Goal: Information Seeking & Learning: Learn about a topic

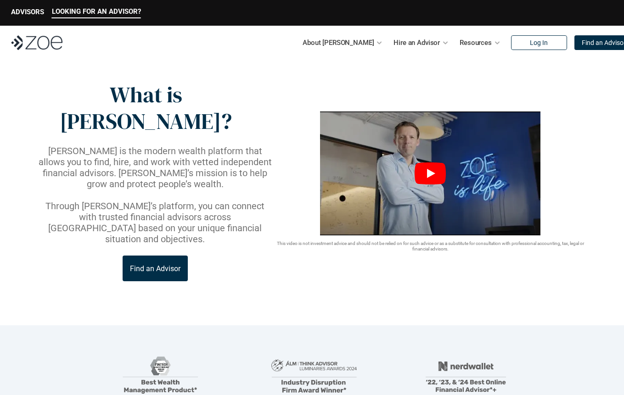
click at [430, 169] on icon "Play" at bounding box center [431, 173] width 8 height 9
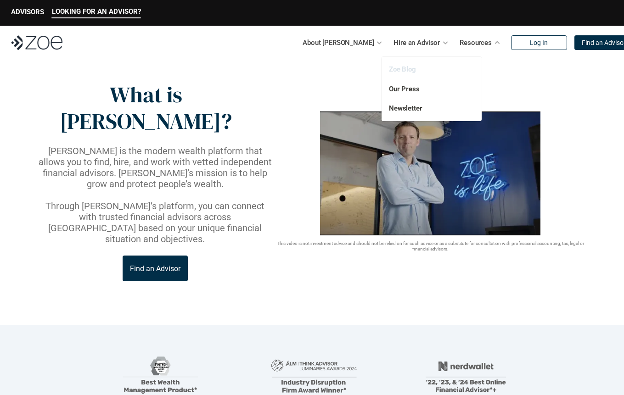
click at [412, 70] on link "Zoe Blog" at bounding box center [402, 69] width 27 height 8
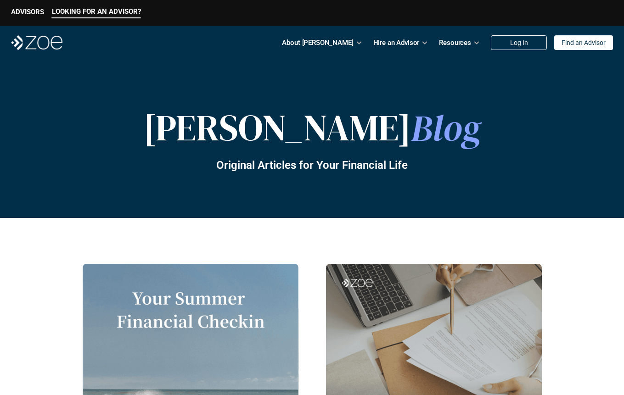
click at [423, 43] on div at bounding box center [424, 42] width 6 height 6
click at [401, 42] on p "Hire an Advisor" at bounding box center [396, 43] width 46 height 14
click at [425, 42] on div at bounding box center [424, 42] width 6 height 6
click at [424, 45] on div at bounding box center [424, 42] width 6 height 6
click at [406, 46] on p "Hire an Advisor" at bounding box center [396, 43] width 46 height 14
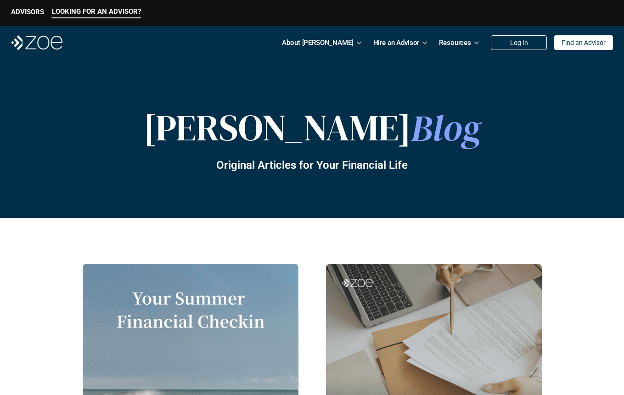
click at [405, 42] on p "Hire an Advisor" at bounding box center [396, 43] width 46 height 14
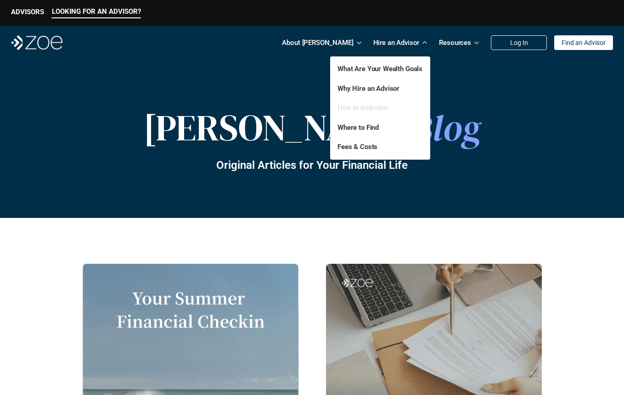
click at [384, 106] on link "How to Interview" at bounding box center [362, 108] width 51 height 8
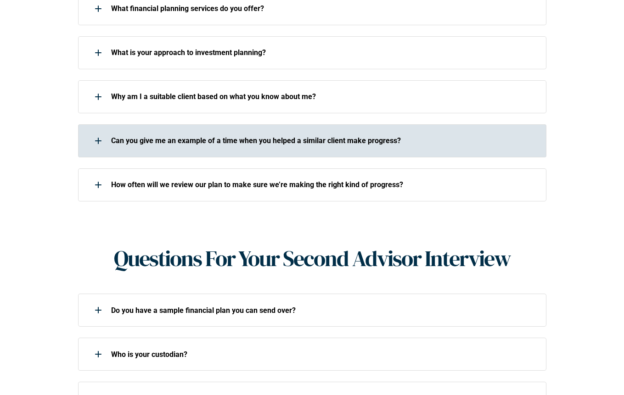
scroll to position [664, 0]
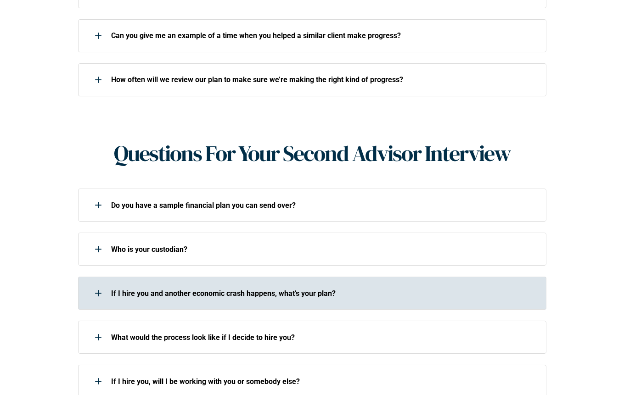
click at [328, 289] on p "If I hire you and another economic crash happens, what’s your plan?" at bounding box center [322, 293] width 423 height 9
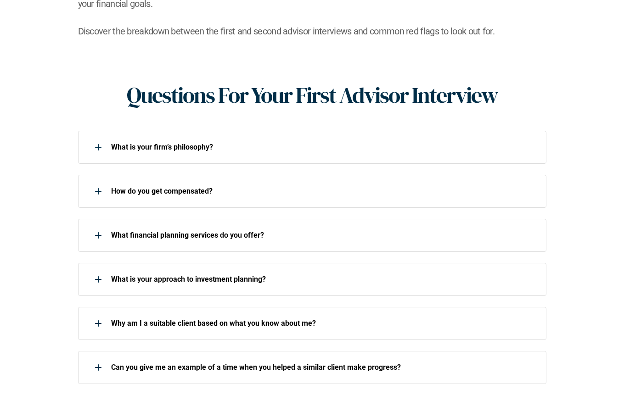
scroll to position [331, 0]
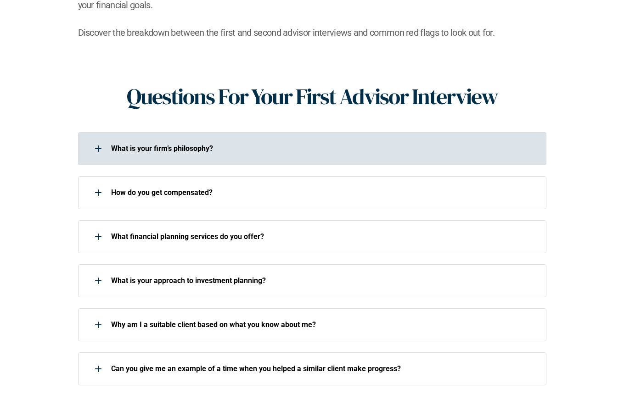
click at [291, 144] on div "What is your firm’s philosophy?" at bounding box center [306, 149] width 456 height 18
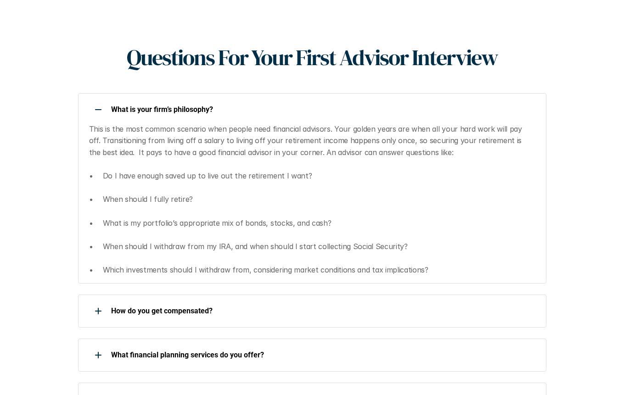
scroll to position [381, 0]
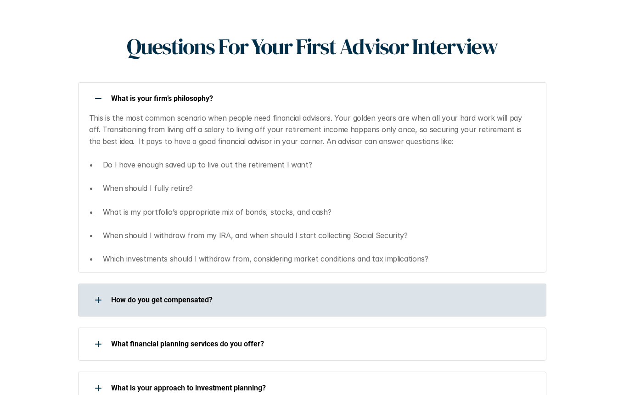
click at [223, 296] on p "How do you get compensated?" at bounding box center [322, 300] width 423 height 9
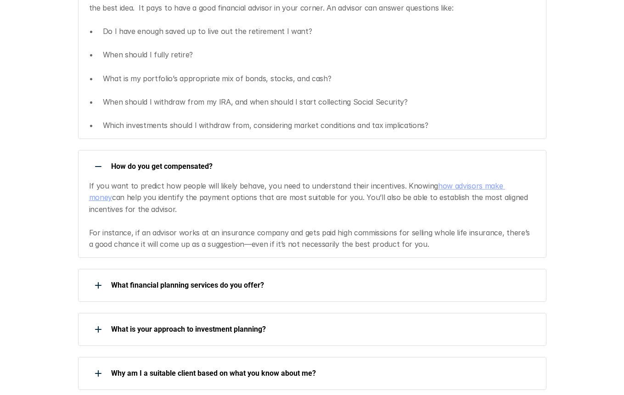
scroll to position [525, 0]
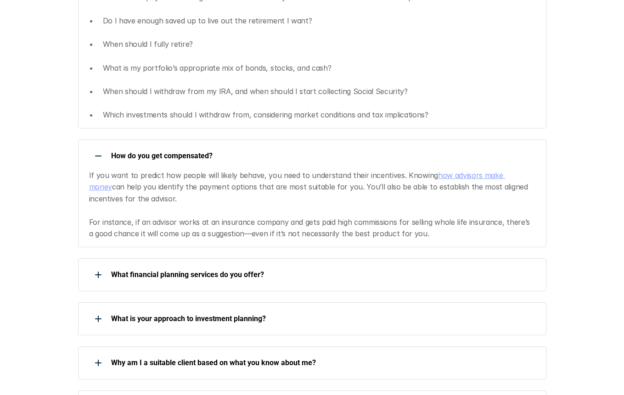
click at [452, 171] on link "how advisors make money" at bounding box center [297, 181] width 416 height 21
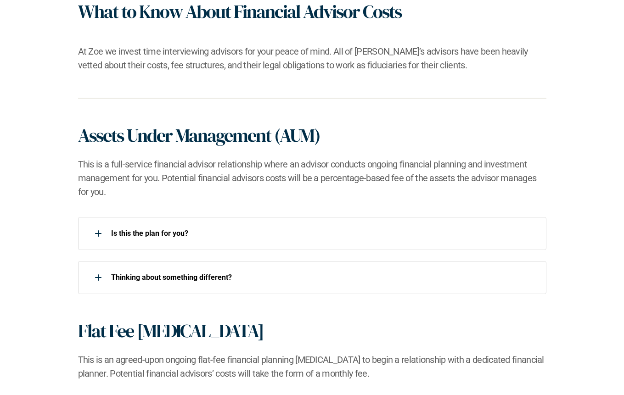
scroll to position [525, 0]
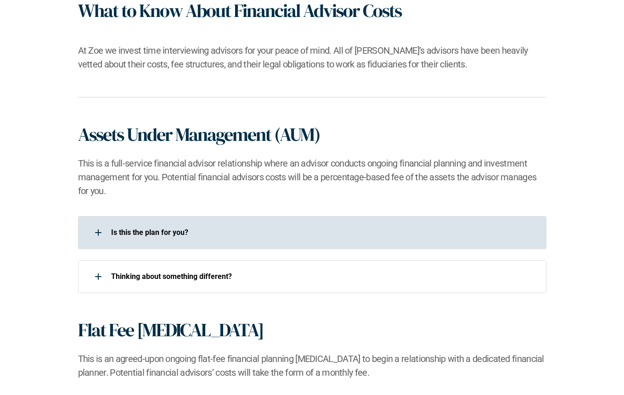
click at [161, 237] on div "Is this the plan for you?​" at bounding box center [306, 232] width 456 height 18
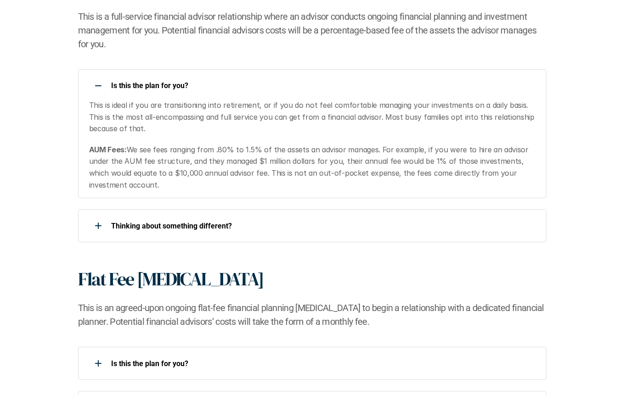
scroll to position [672, 0]
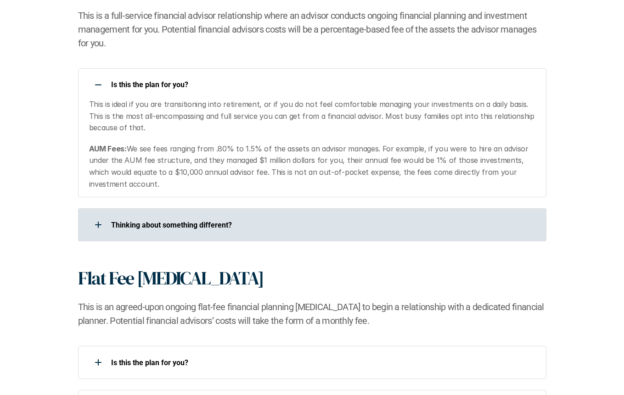
click at [257, 227] on p "​Thinking about something different?​" at bounding box center [322, 225] width 423 height 9
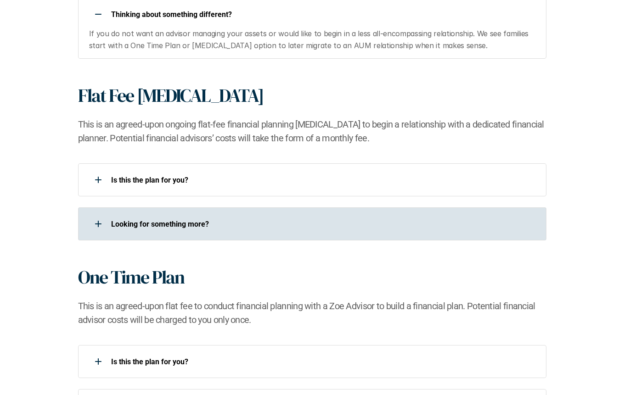
scroll to position [885, 0]
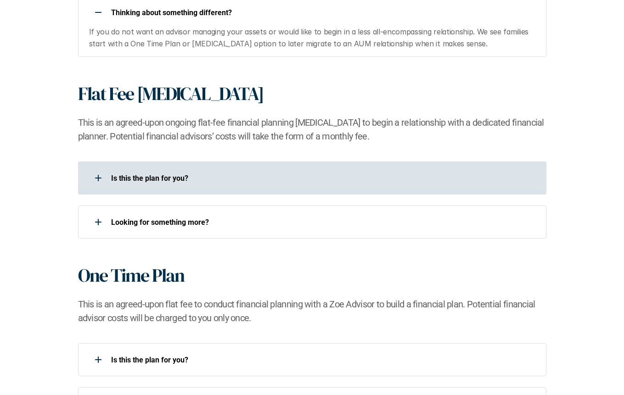
click at [280, 165] on div "Is this the plan for you?​" at bounding box center [312, 178] width 468 height 33
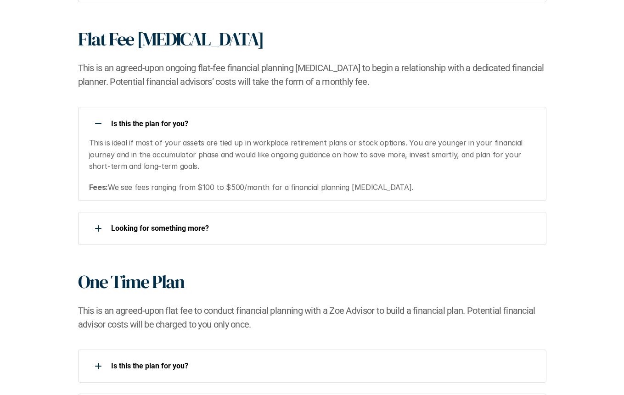
scroll to position [955, 0]
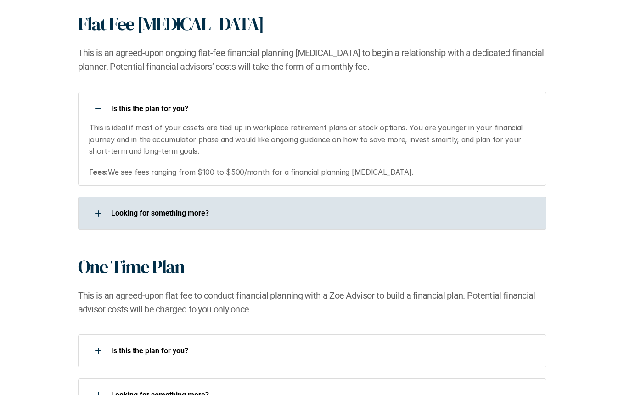
click at [205, 209] on p "Looking for something more?​" at bounding box center [322, 213] width 423 height 9
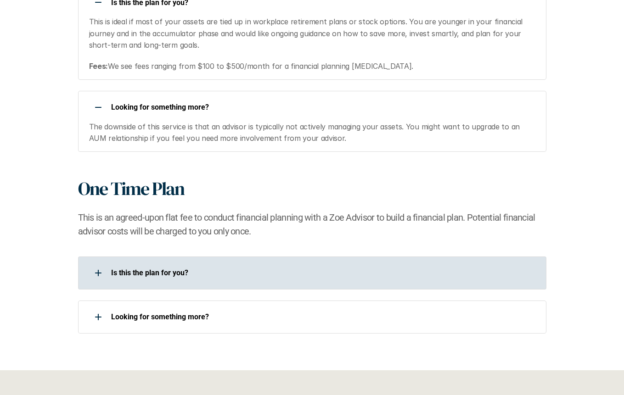
scroll to position [1080, 0]
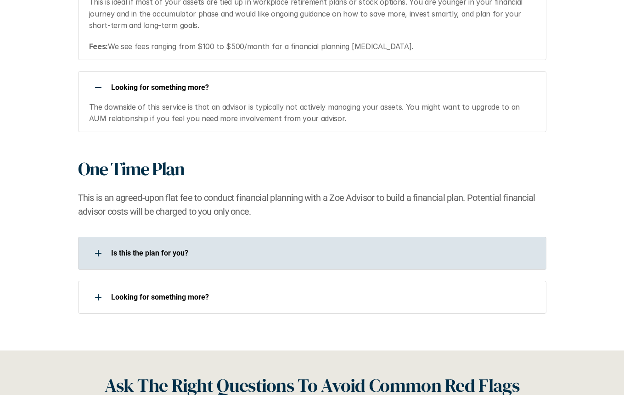
click at [268, 251] on p "Is this the plan for you?​" at bounding box center [322, 253] width 423 height 9
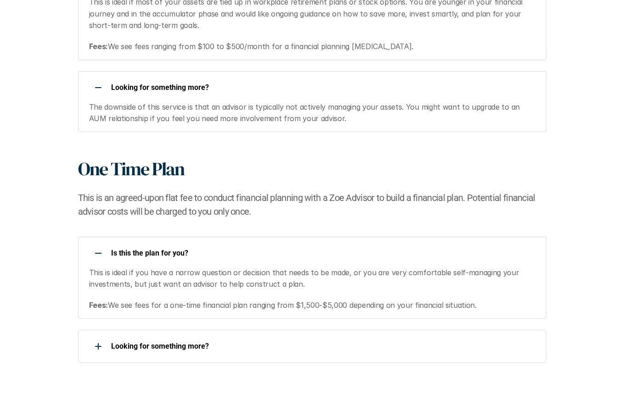
scroll to position [1101, 0]
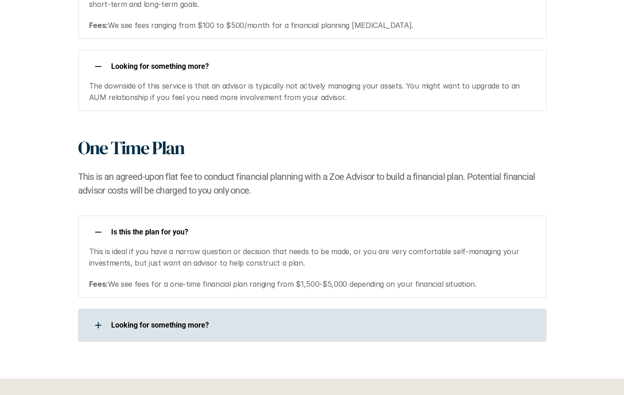
click at [320, 313] on div "Looking for something more?​" at bounding box center [312, 325] width 468 height 33
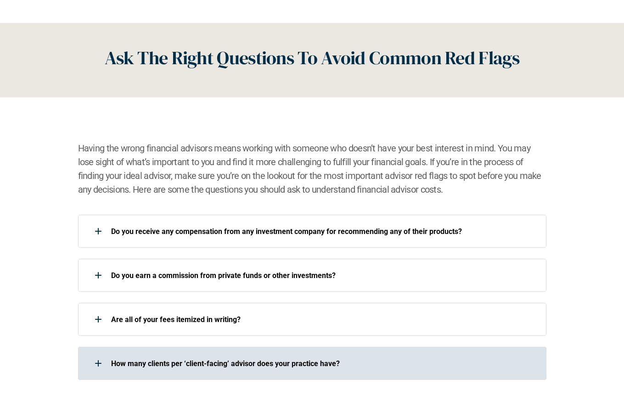
scroll to position [1491, 0]
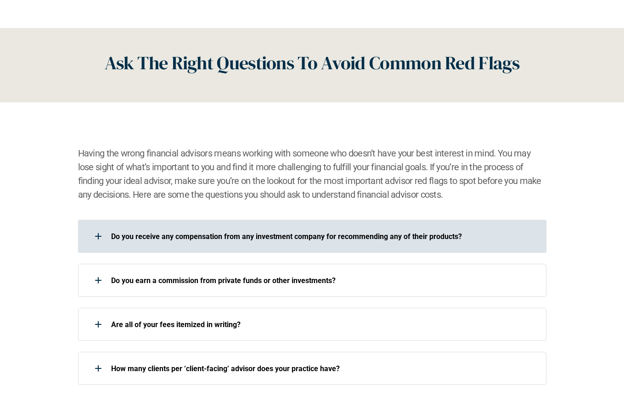
click at [345, 249] on div "Do you receive any compensation from any investment company for recommending an…" at bounding box center [312, 236] width 468 height 33
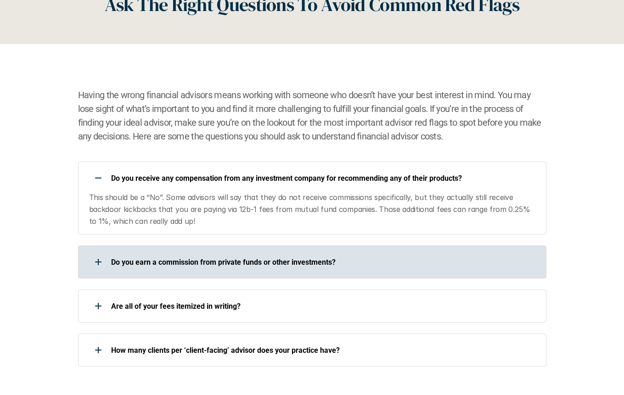
scroll to position [1553, 0]
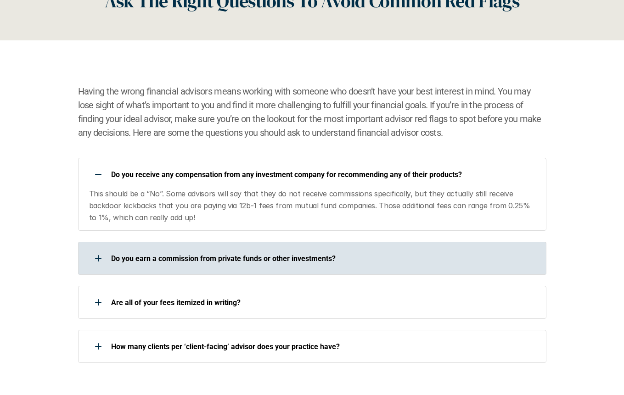
click at [317, 272] on div "Do you earn a commission from private funds or other investments?" at bounding box center [312, 258] width 468 height 33
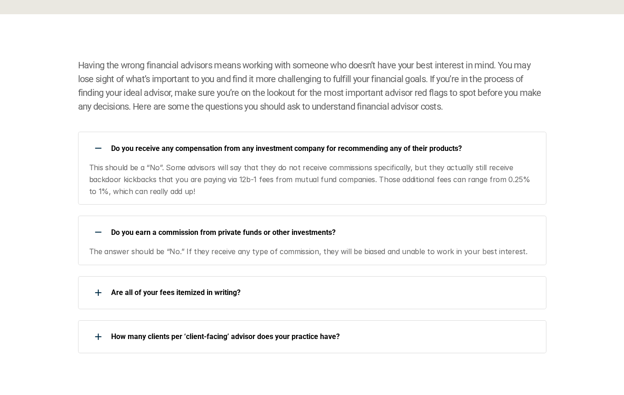
scroll to position [1580, 0]
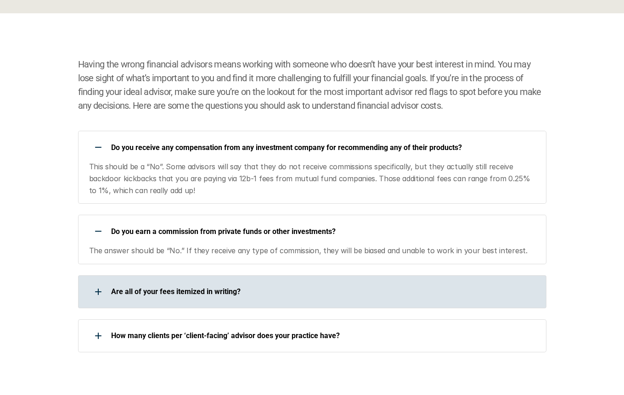
click at [307, 286] on div "Are all of your fees itemized in writing?" at bounding box center [306, 292] width 456 height 18
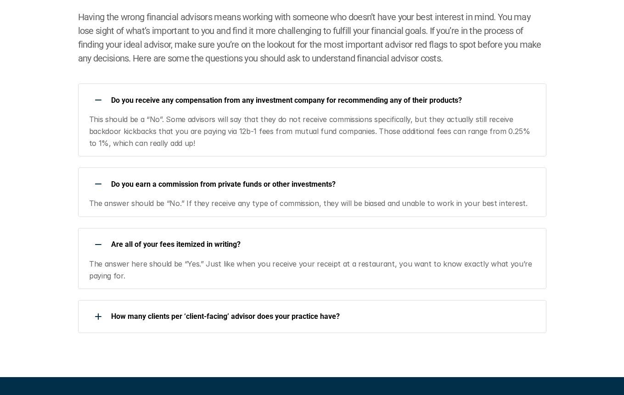
scroll to position [1629, 0]
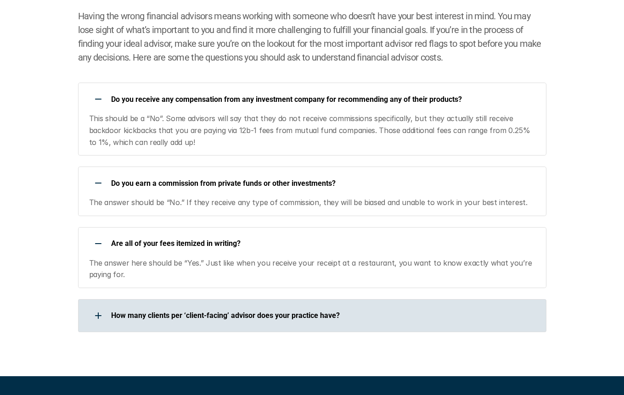
click at [303, 323] on div "How many clients per ‘client-facing’ advisor does your practice have?" at bounding box center [306, 316] width 456 height 18
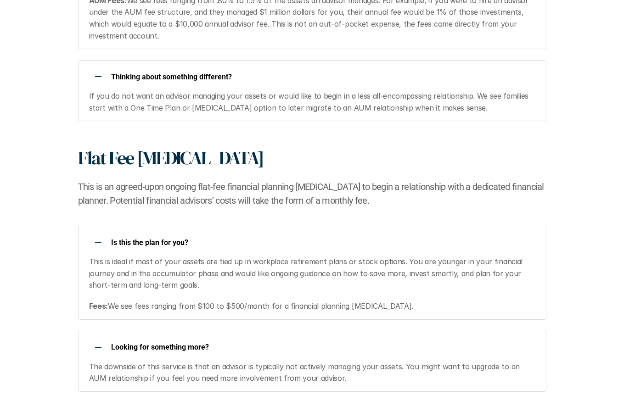
scroll to position [0, 0]
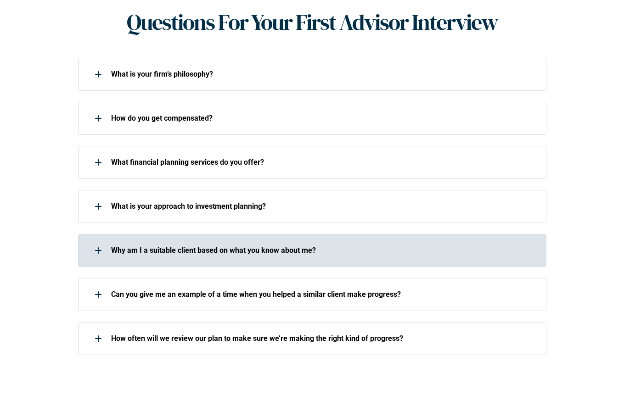
scroll to position [415, 0]
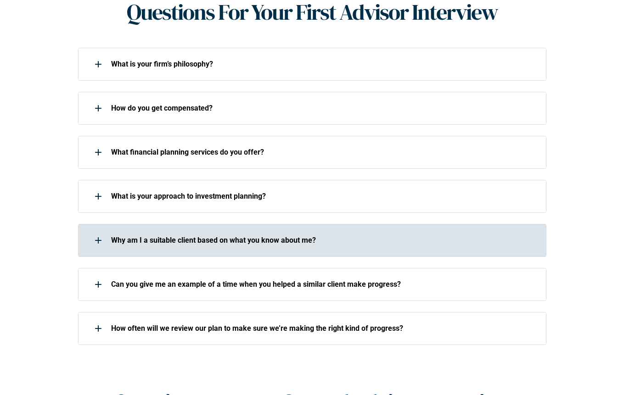
click at [218, 236] on p "Why am I a suitable client based on what you know about me?" at bounding box center [322, 240] width 423 height 9
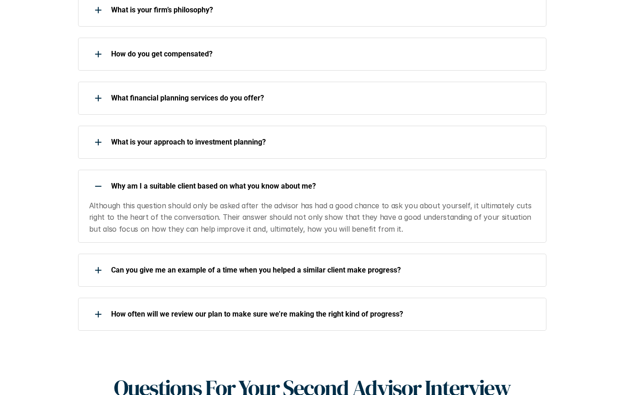
scroll to position [488, 0]
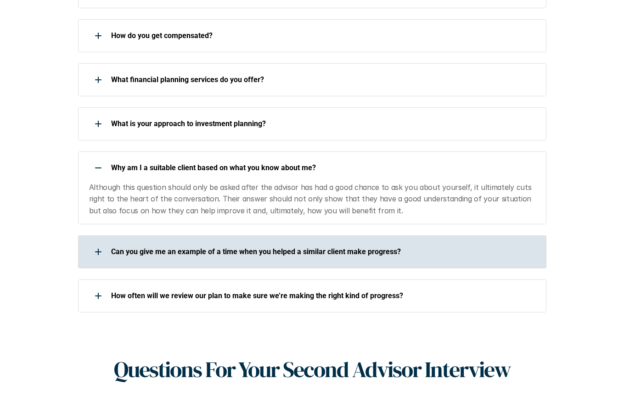
click at [301, 247] on p "Can you give me an example of a time when you helped a similar client make prog…" at bounding box center [322, 251] width 423 height 9
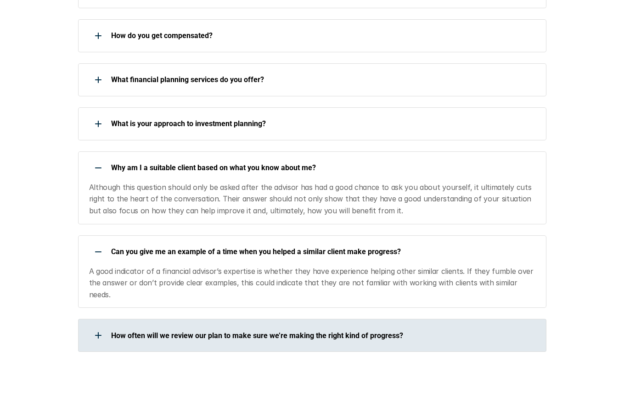
click at [293, 319] on div "How often will we review our plan to make sure we’re making the right kind of p…" at bounding box center [312, 335] width 468 height 33
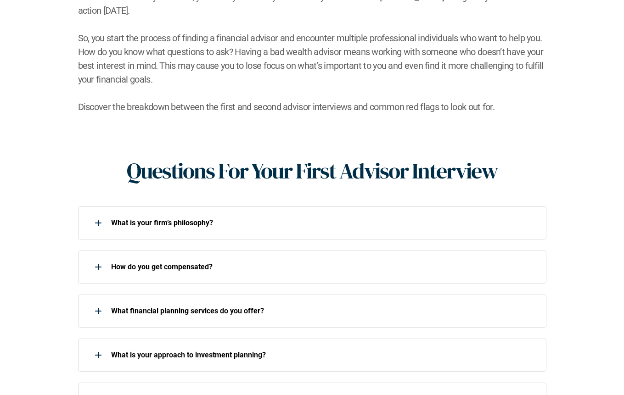
scroll to position [0, 0]
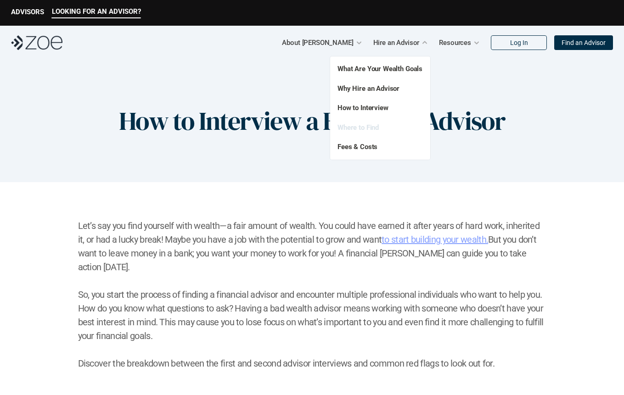
click at [370, 128] on link "Where to Find" at bounding box center [357, 127] width 41 height 8
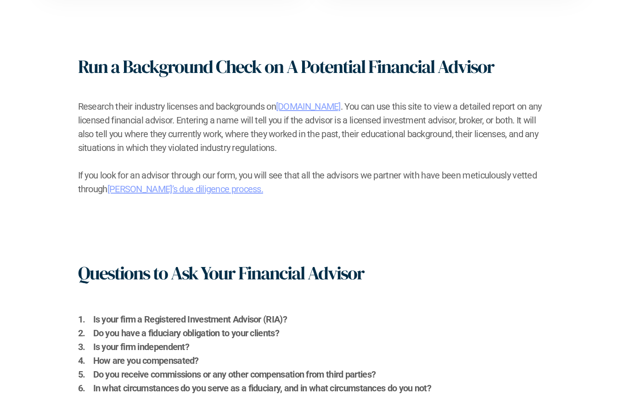
scroll to position [954, 0]
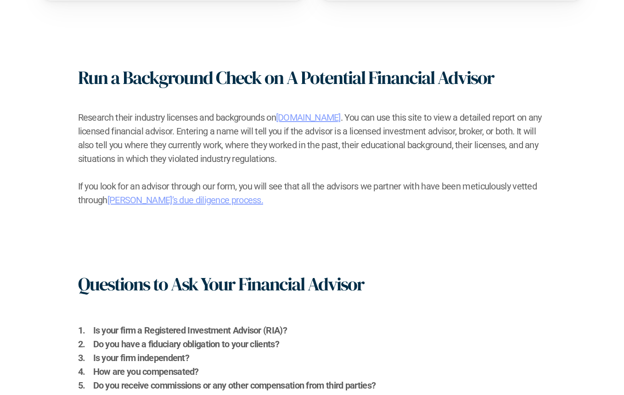
click at [198, 202] on link "[PERSON_NAME]’s due diligence process." at bounding box center [185, 200] width 156 height 11
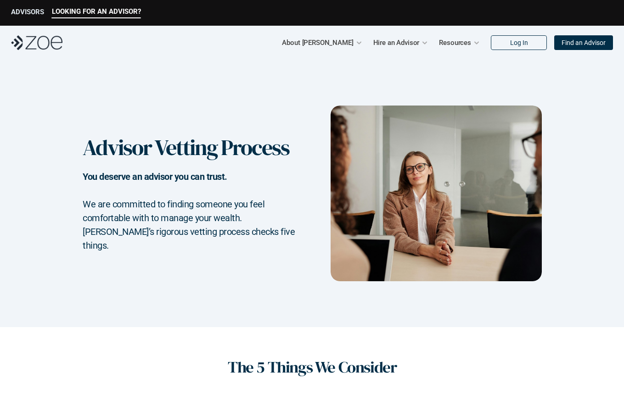
click at [37, 10] on p "ADVISORS" at bounding box center [27, 12] width 33 height 8
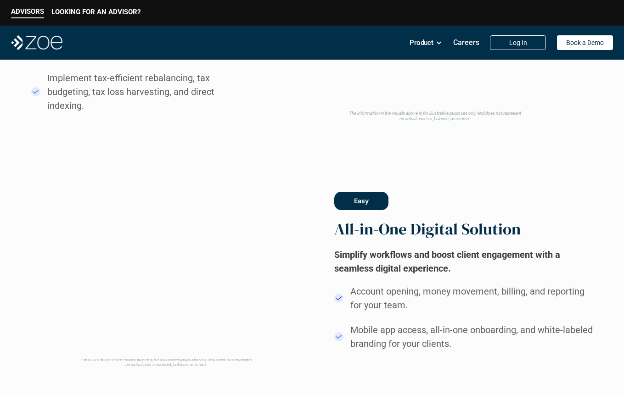
scroll to position [581, 0]
